Goal: Transaction & Acquisition: Purchase product/service

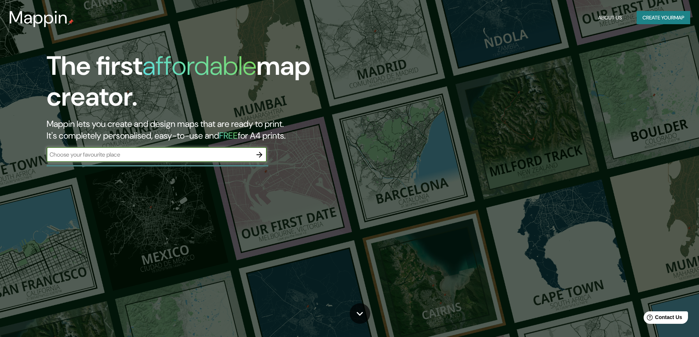
click at [177, 155] on input "text" at bounding box center [149, 154] width 205 height 8
type input "itza chiclayo"
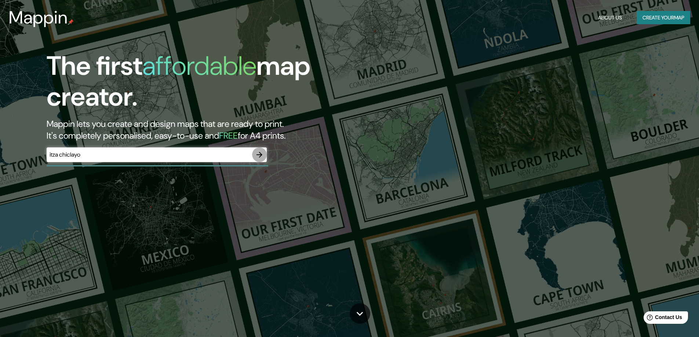
click at [263, 157] on button "button" at bounding box center [259, 154] width 15 height 15
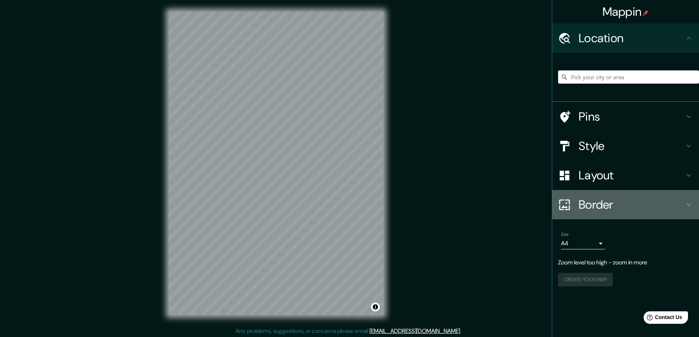
click at [604, 195] on div "Border" at bounding box center [625, 204] width 147 height 29
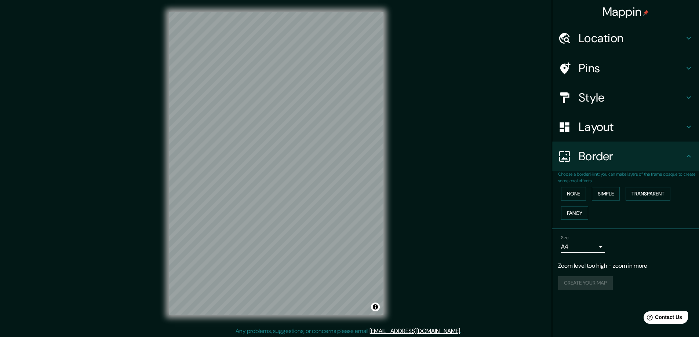
click at [578, 116] on div "Layout" at bounding box center [625, 126] width 147 height 29
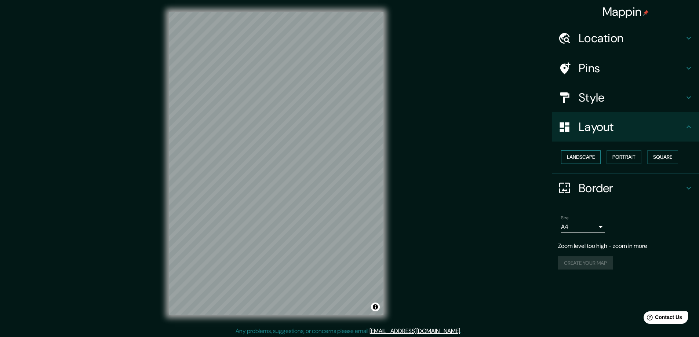
click at [587, 160] on button "Landscape" at bounding box center [581, 157] width 40 height 14
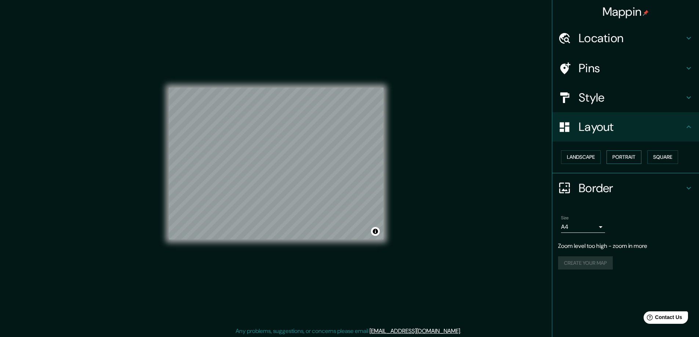
click at [639, 159] on button "Portrait" at bounding box center [623, 157] width 35 height 14
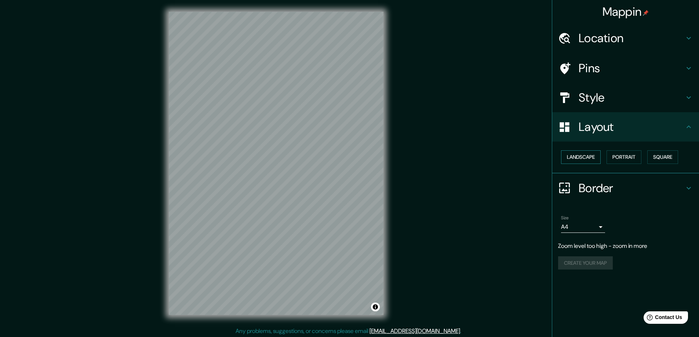
click at [597, 160] on button "Landscape" at bounding box center [581, 157] width 40 height 14
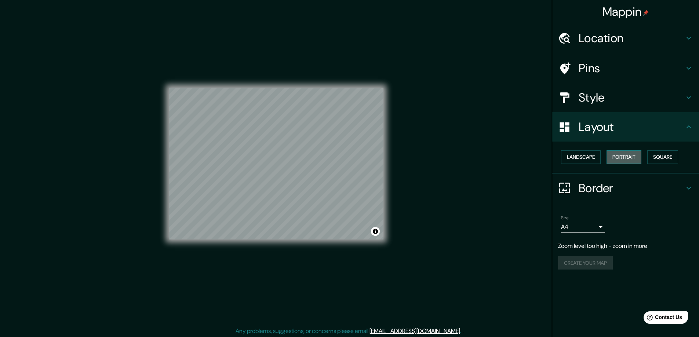
click at [637, 160] on button "Portrait" at bounding box center [623, 157] width 35 height 14
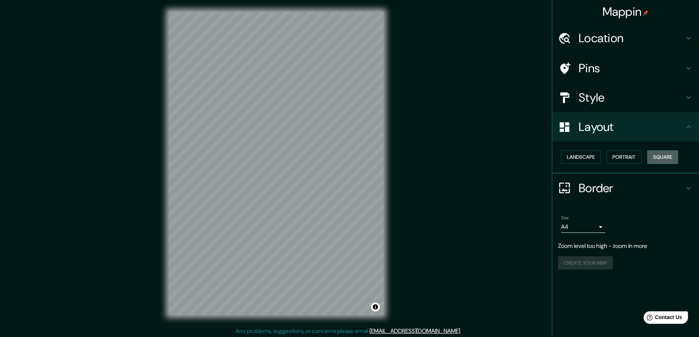
click at [664, 163] on button "Square" at bounding box center [662, 157] width 31 height 14
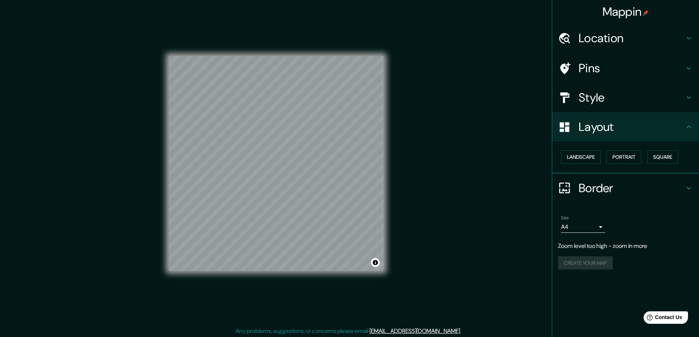
click at [637, 164] on div "Landscape [GEOGRAPHIC_DATA]" at bounding box center [628, 156] width 141 height 19
click at [636, 162] on button "Portrait" at bounding box center [623, 157] width 35 height 14
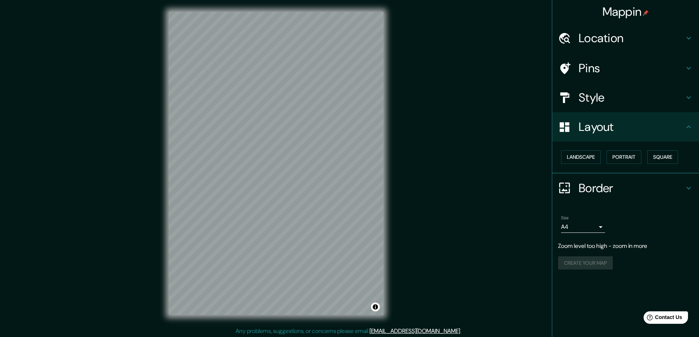
click at [575, 69] on div at bounding box center [568, 68] width 21 height 13
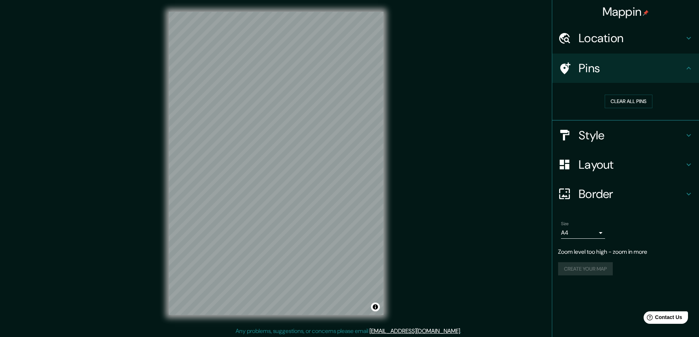
click at [586, 28] on div "Location" at bounding box center [625, 37] width 147 height 29
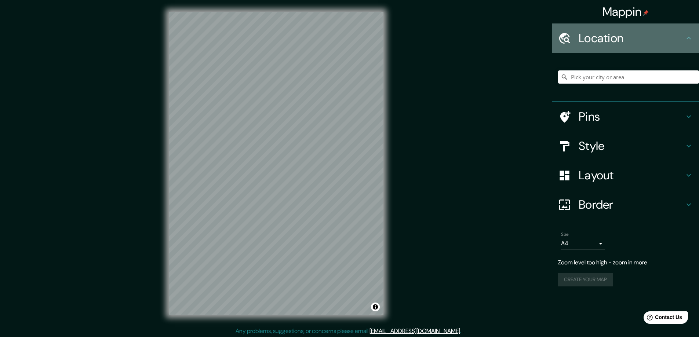
click at [586, 32] on h4 "Location" at bounding box center [631, 38] width 106 height 15
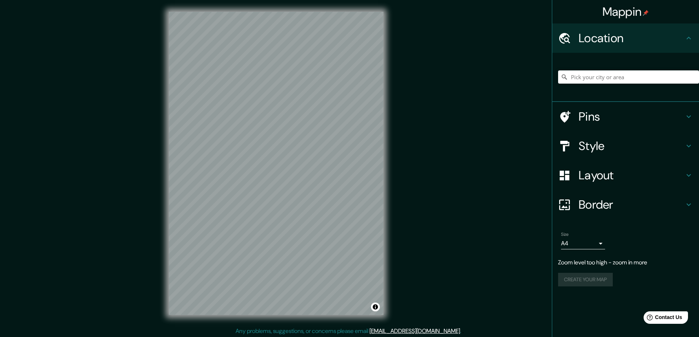
click at [598, 149] on h4 "Style" at bounding box center [631, 146] width 106 height 15
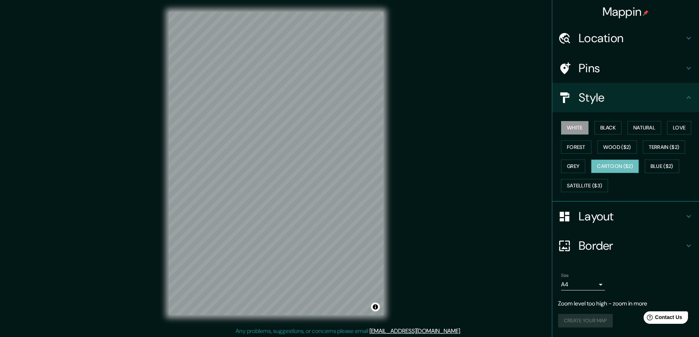
click at [623, 165] on button "Cartoon ($2)" at bounding box center [615, 167] width 48 height 14
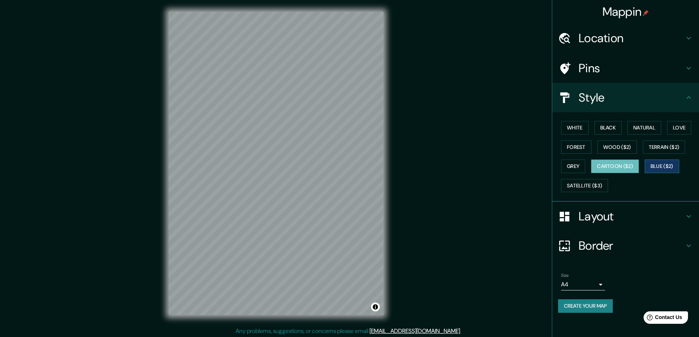
click at [660, 162] on button "Blue ($2)" at bounding box center [661, 167] width 34 height 14
